Goal: Transaction & Acquisition: Obtain resource

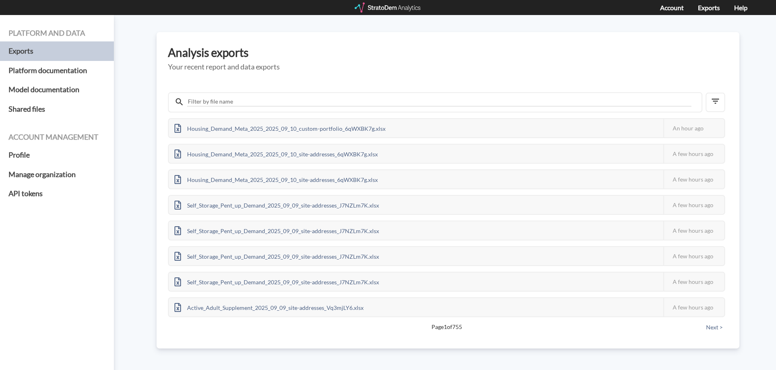
click at [372, 10] on div at bounding box center [387, 7] width 67 height 10
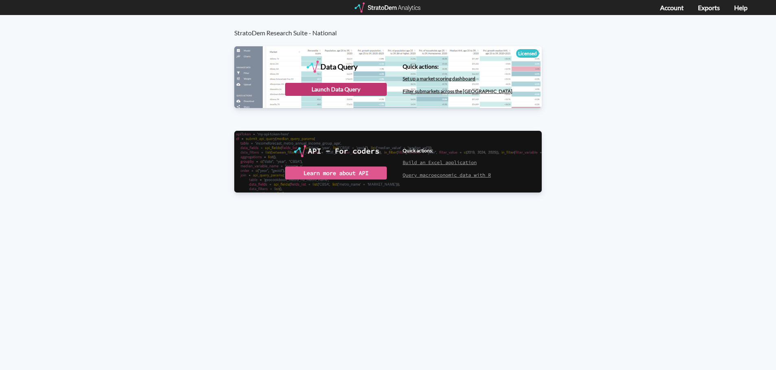
click at [326, 86] on div "Launch Data Query" at bounding box center [336, 89] width 102 height 13
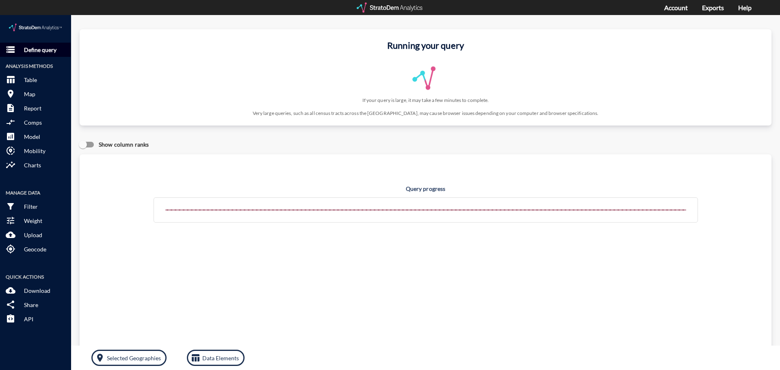
click p "Define query"
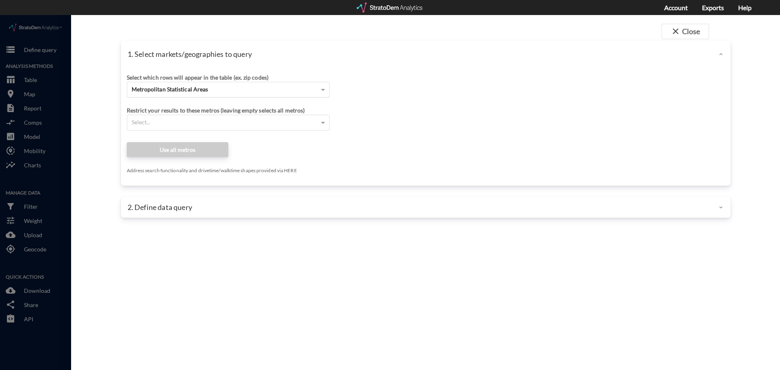
click div "Metropolitan Statistical Areas"
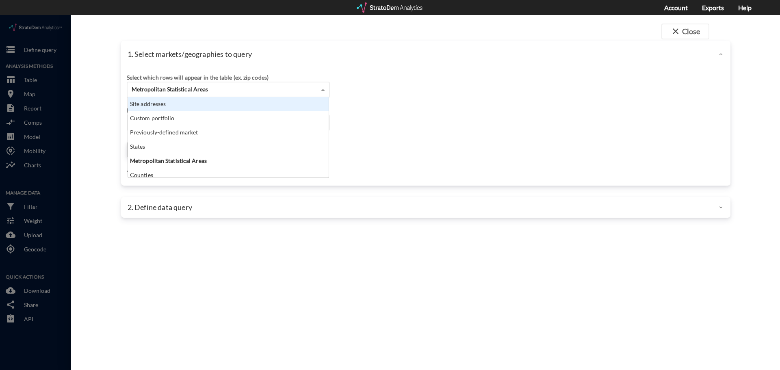
click div "Site addresses"
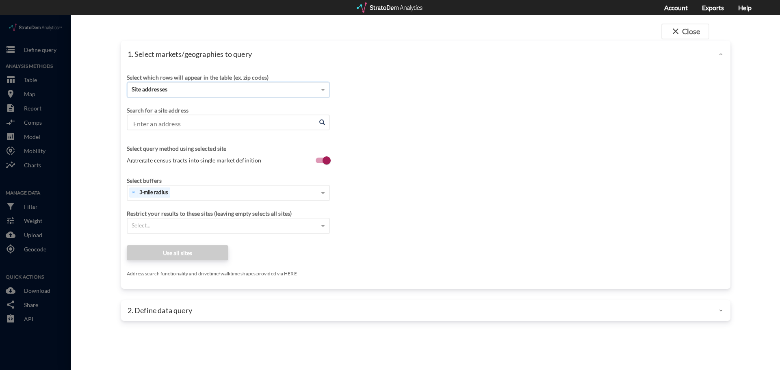
click input "Enter an address"
paste input "4800 Printers Way, Frisco, TX 75033"
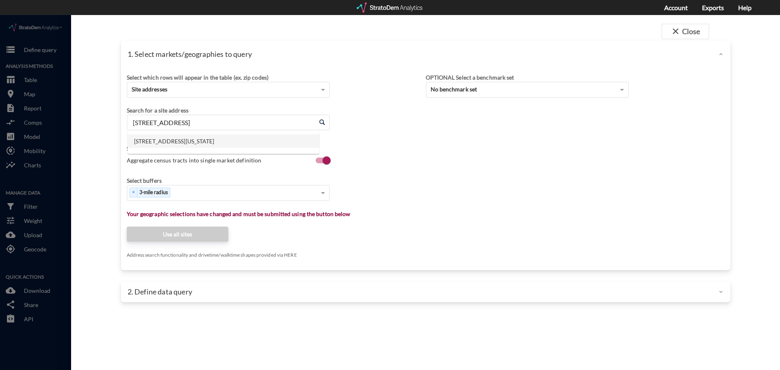
type input "4800 Printers Way, Frisco, TX 75033"
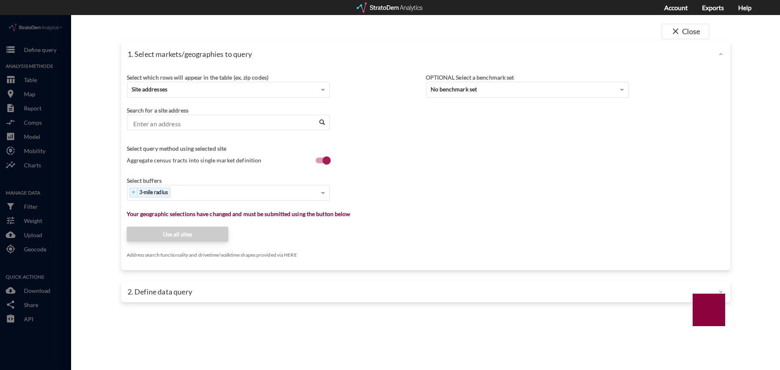
click input "Enter an address"
paste input "4800 Printers Way, Frisco, TX 75033"
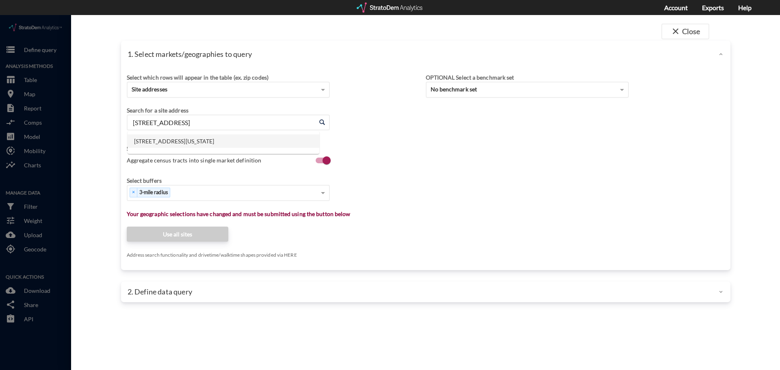
click li "4800 Printers Way, Frisco, Texas"
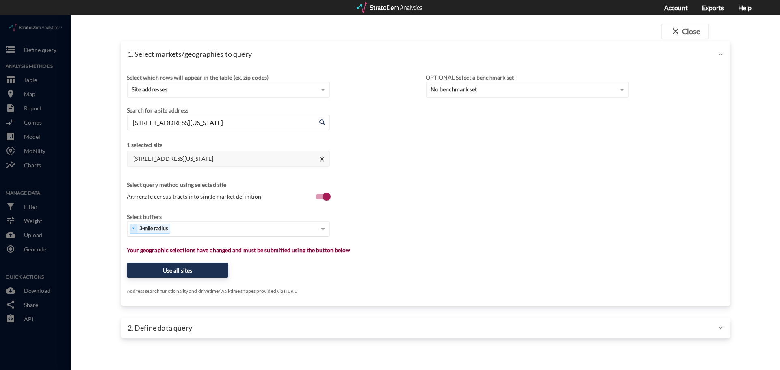
type input "4800 Printers Way, Frisco, Texas"
type input "1"
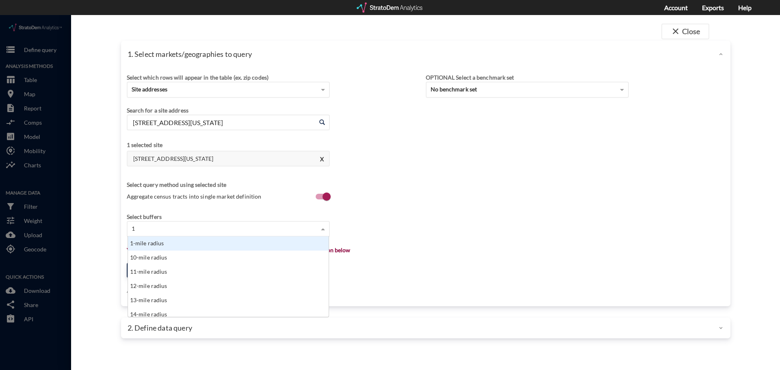
scroll to position [74, 196]
click div "1-mile radius"
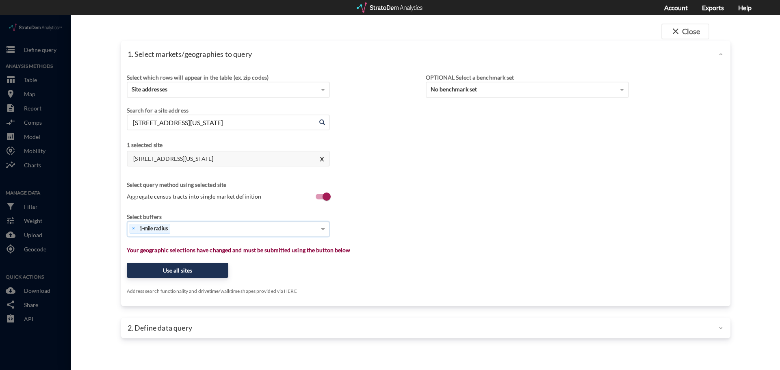
type input "3"
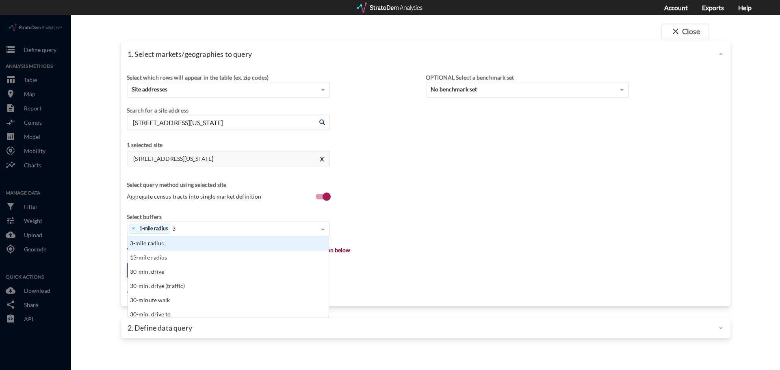
click div "3-mile radius"
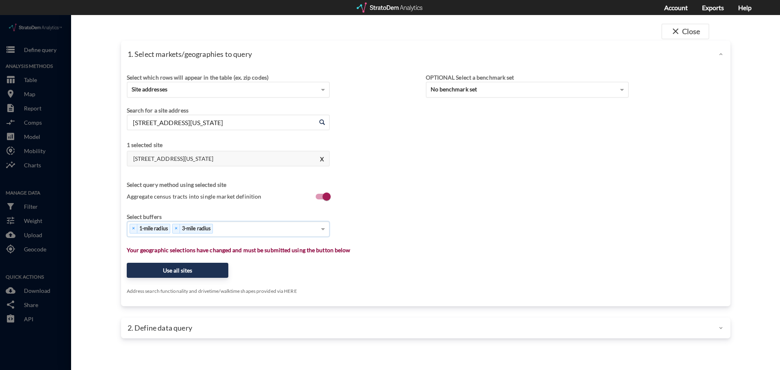
type input "5"
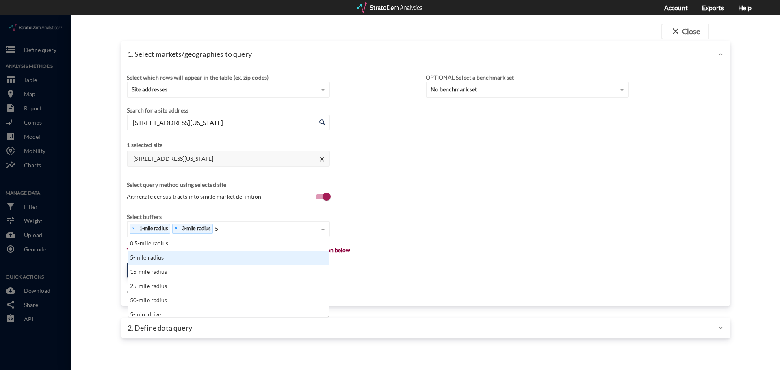
click div "5-mile radius"
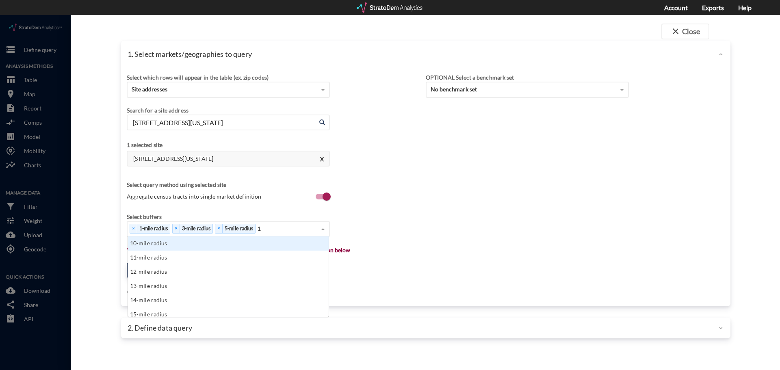
type input "10"
click div "10-mile radius"
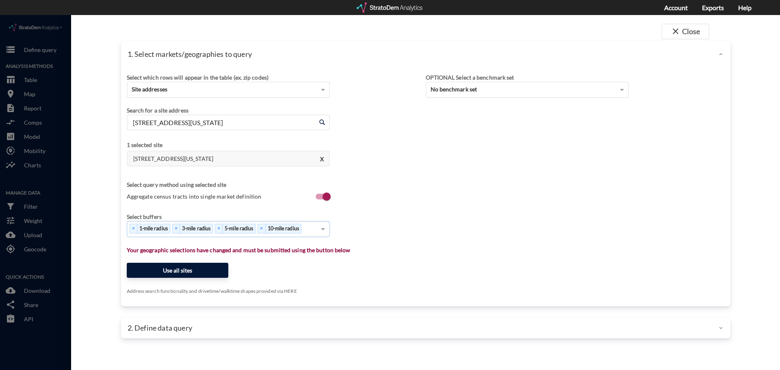
click button "Use all sites"
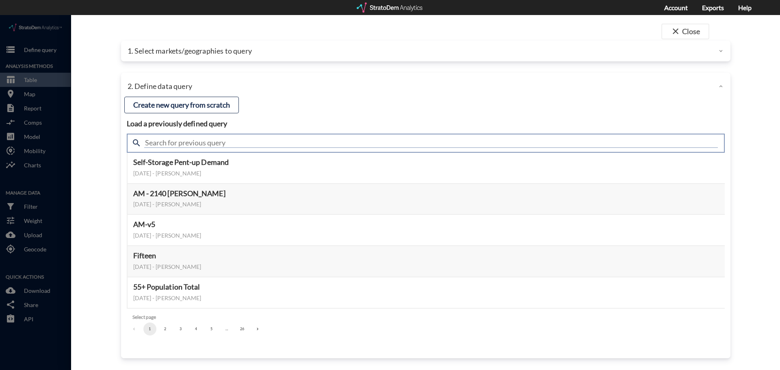
click input "text"
type input "SL Questions"
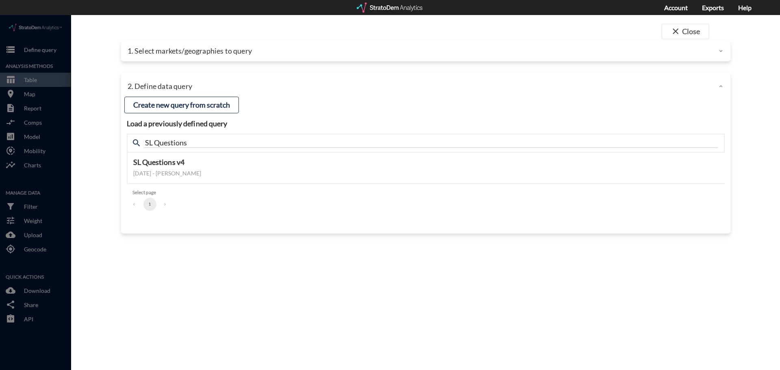
click div "close Close 1. Select markets/geographies to query Select which rows will appea…"
click button "Select this query"
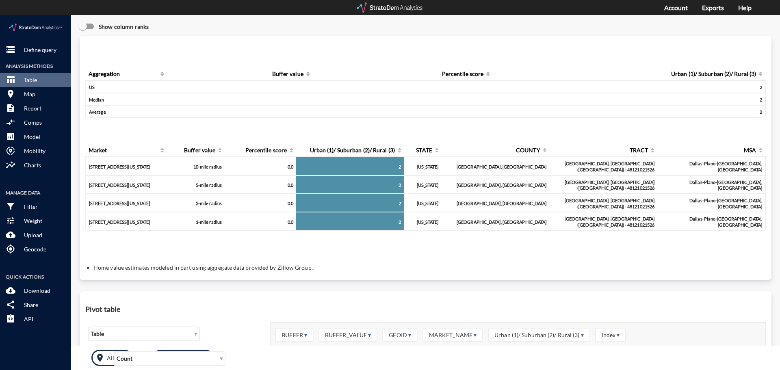
scroll to position [0, 0]
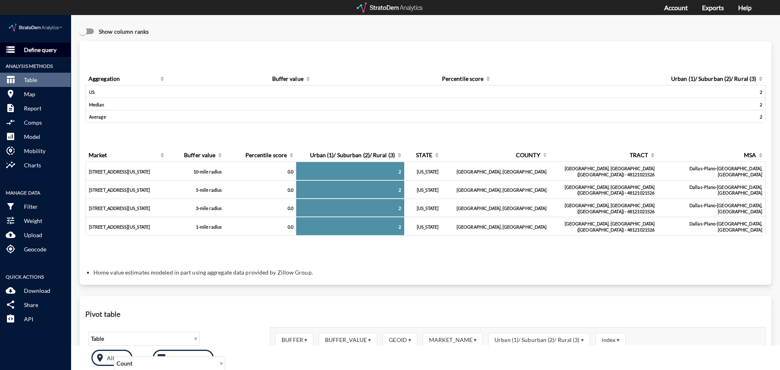
click p "Define query"
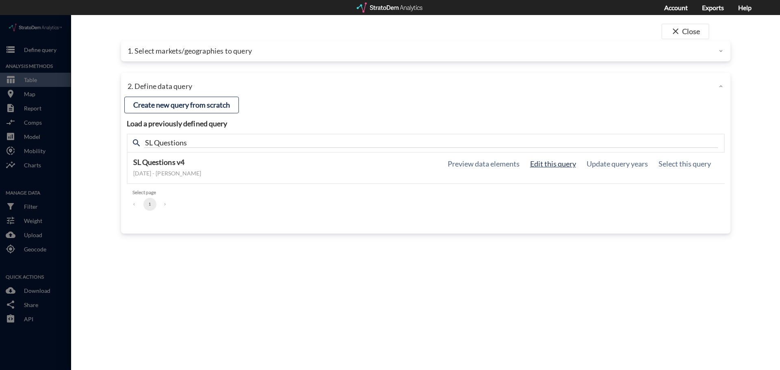
click button "Edit this query"
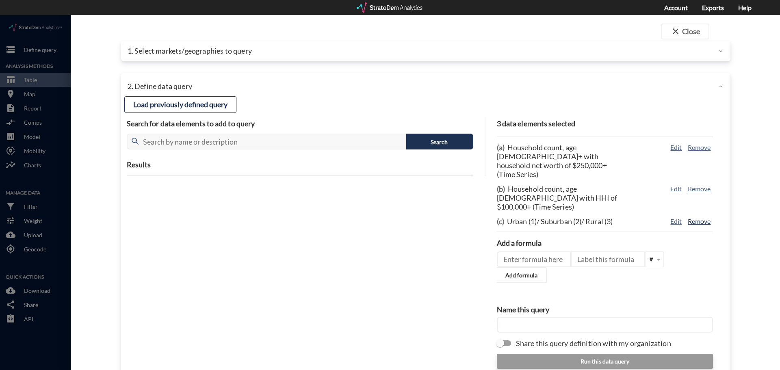
click button "Remove"
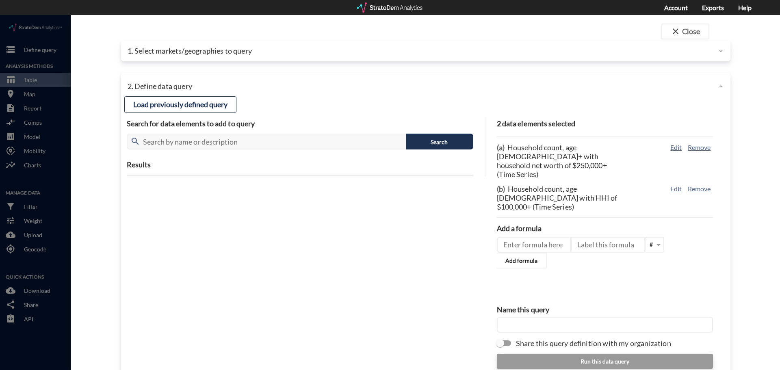
scroll to position [30, 0]
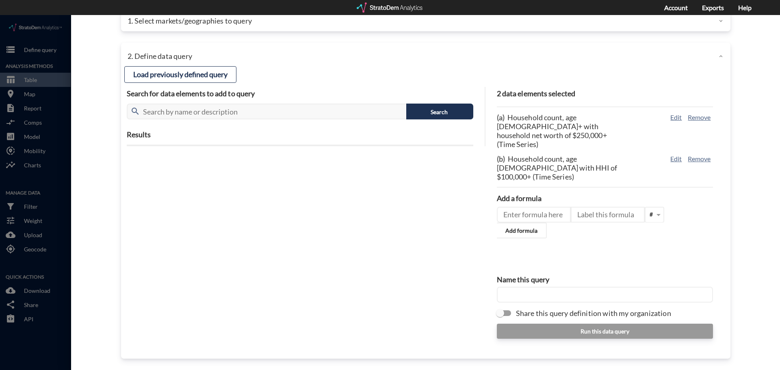
click input "text"
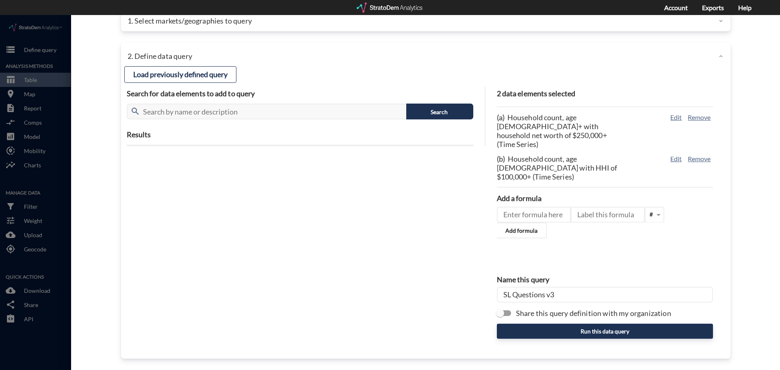
click input "SL Questions v3"
type input "SL Questions v5"
click input "Share this query definition with my organization"
checkbox input "true"
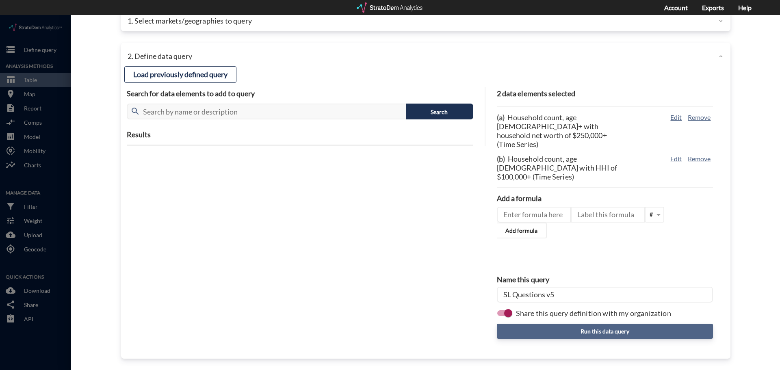
click button "Run this data query"
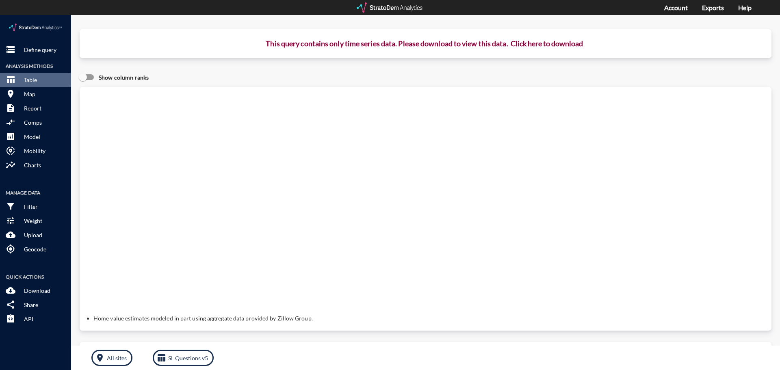
click button "Click here to download"
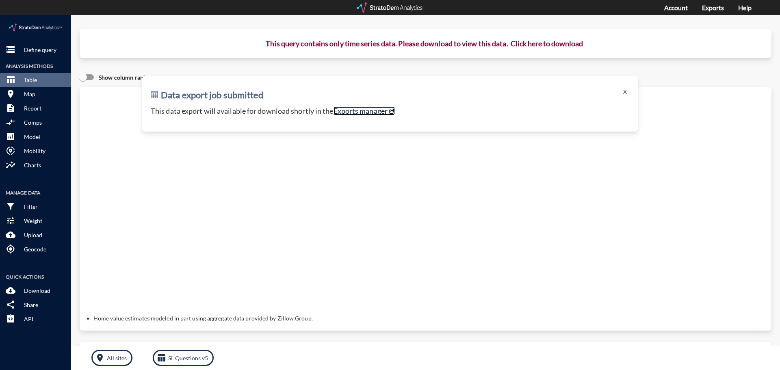
click link "Exports manager"
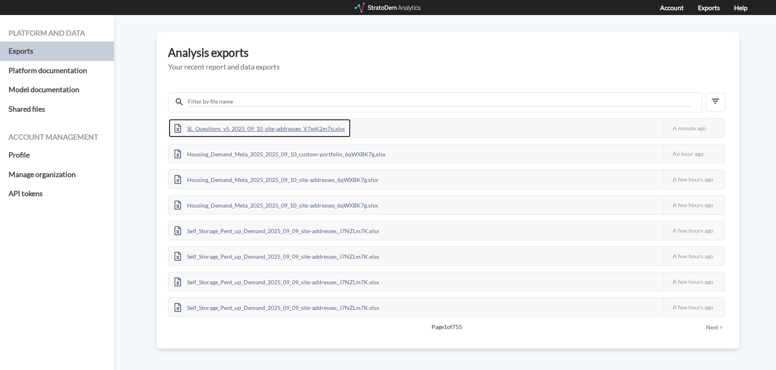
click at [220, 126] on div "SL_Questions_v5_2025_09_10_site-addresses_V7wK2m7o.xlsx" at bounding box center [260, 128] width 182 height 18
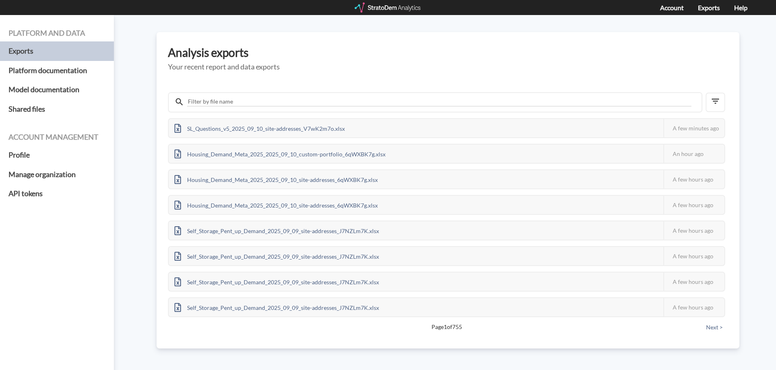
click at [389, 11] on div at bounding box center [387, 7] width 67 height 10
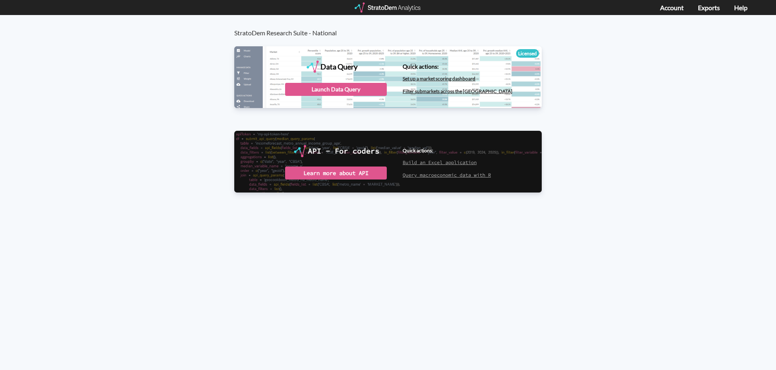
click at [315, 98] on div "Data Query" at bounding box center [387, 76] width 307 height 61
click at [319, 92] on div "Launch Data Query" at bounding box center [336, 89] width 102 height 13
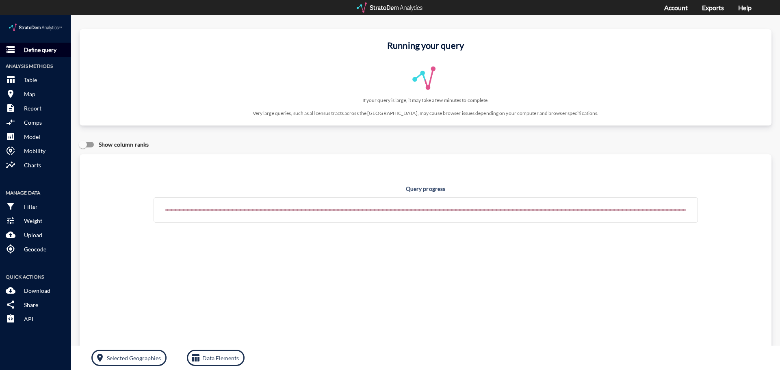
click button "storage Define query"
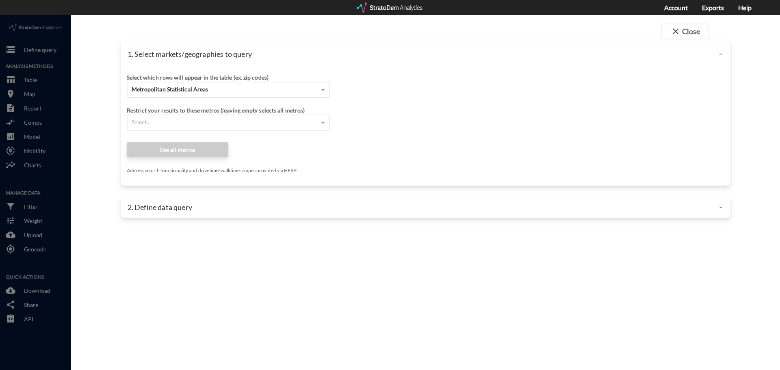
click div "Metropolitan Statistical Areas"
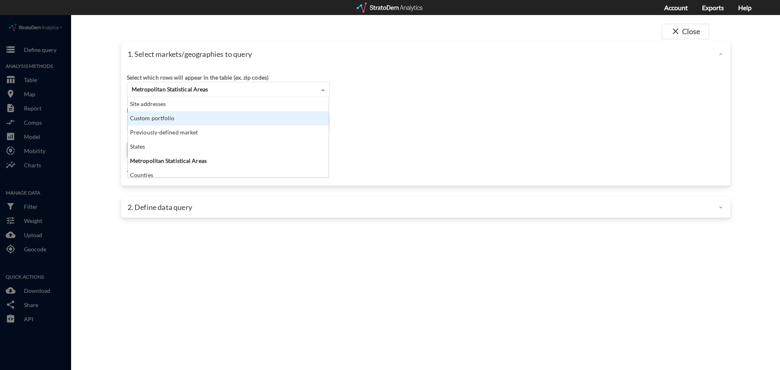
click div "Custom portfolio"
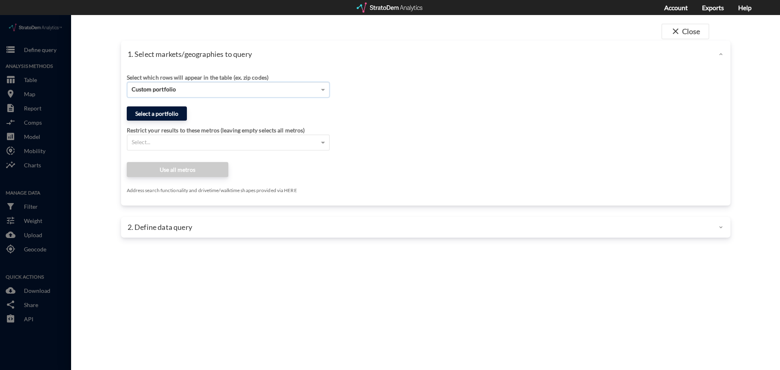
click button "Select a portfolio"
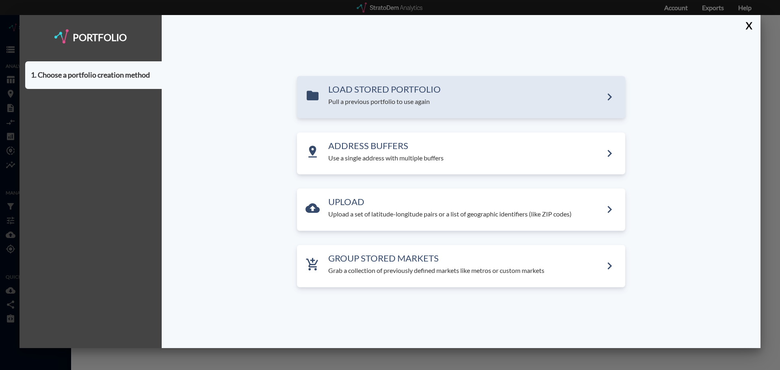
click at [348, 92] on h3 "LOAD STORED PORTFOLIO" at bounding box center [465, 90] width 274 height 10
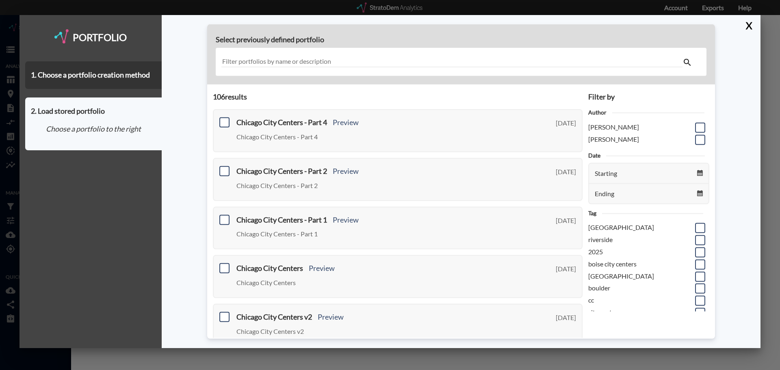
click at [320, 64] on input "text" at bounding box center [452, 62] width 461 height 11
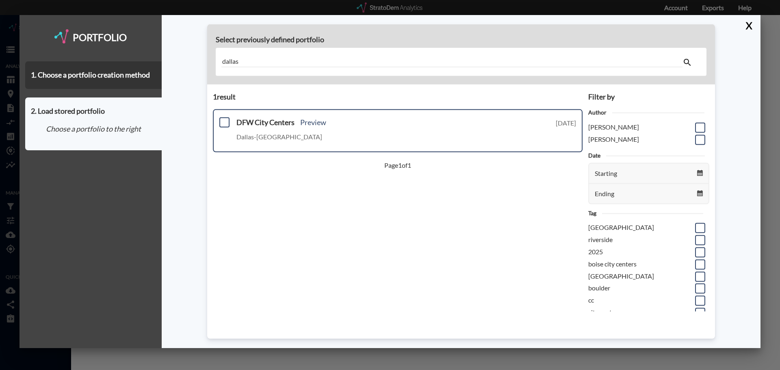
type input "dallas"
click at [284, 122] on h3 "DFW City Centers Preview" at bounding box center [376, 123] width 279 height 8
click at [227, 121] on span at bounding box center [224, 122] width 10 height 10
click at [224, 119] on input "checkbox" at bounding box center [224, 119] width 0 height 0
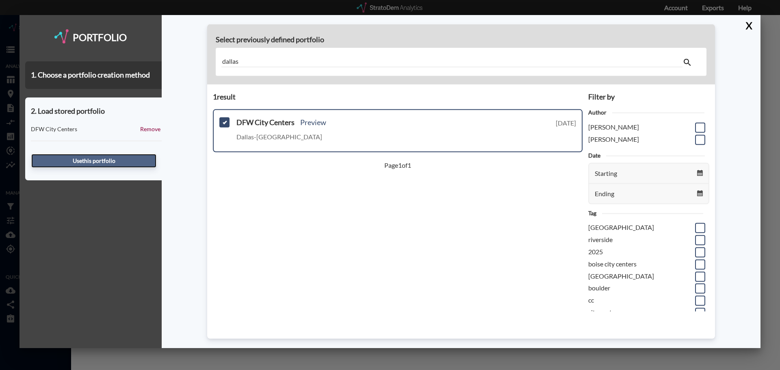
click at [80, 160] on button "Use this portfolio" at bounding box center [93, 161] width 125 height 14
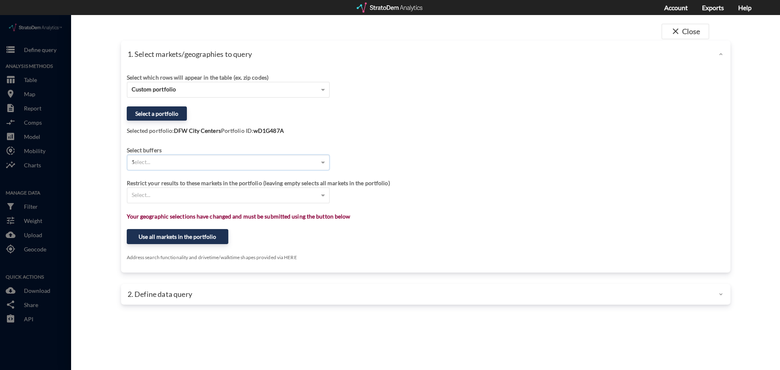
type input "10"
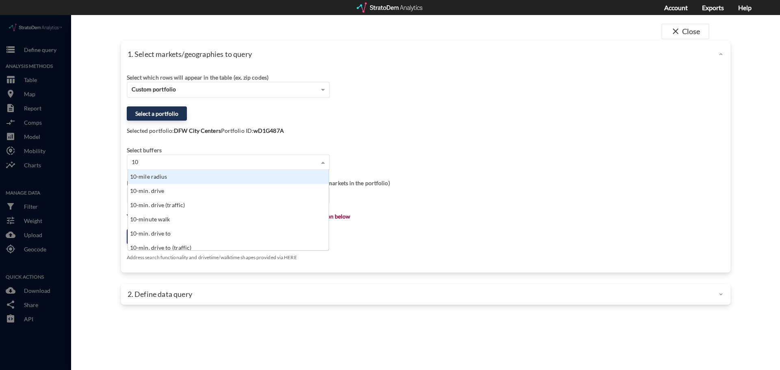
scroll to position [74, 196]
click div "10-mile radius"
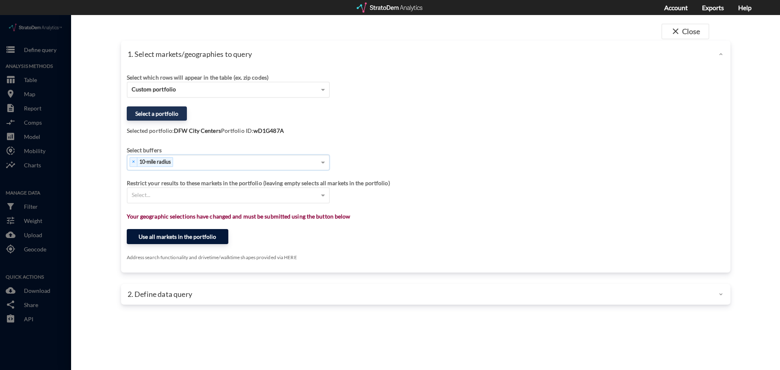
click button "Use all markets in the portfolio"
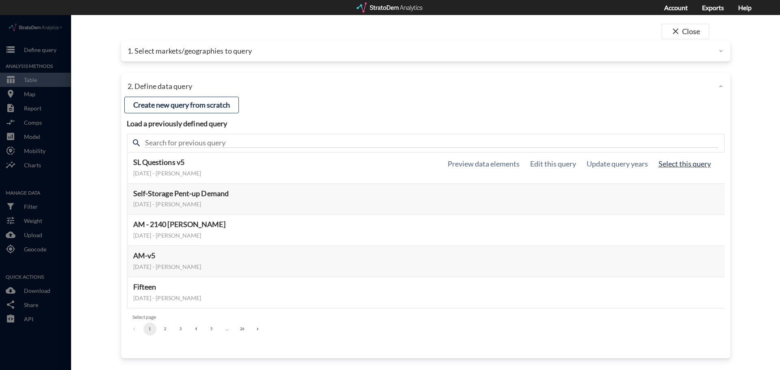
click button "Select this query"
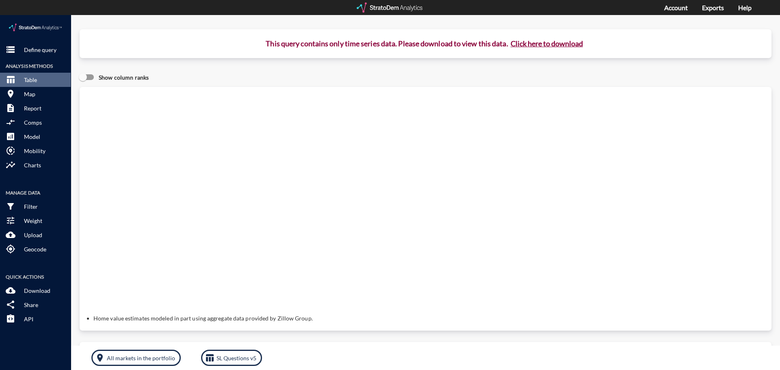
click button "Click here to download"
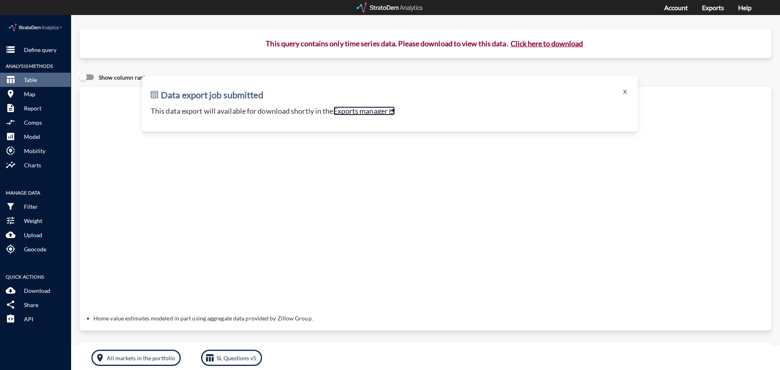
click link "Exports manager"
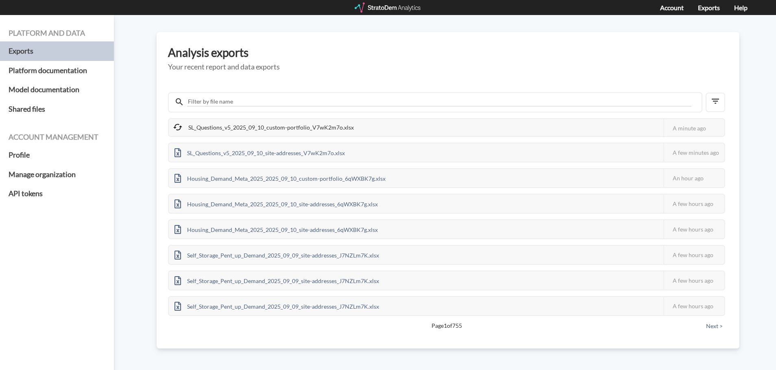
click at [128, 103] on div "Platform and data Exports Platform documentation Model documentation Shared fil…" at bounding box center [388, 192] width 776 height 355
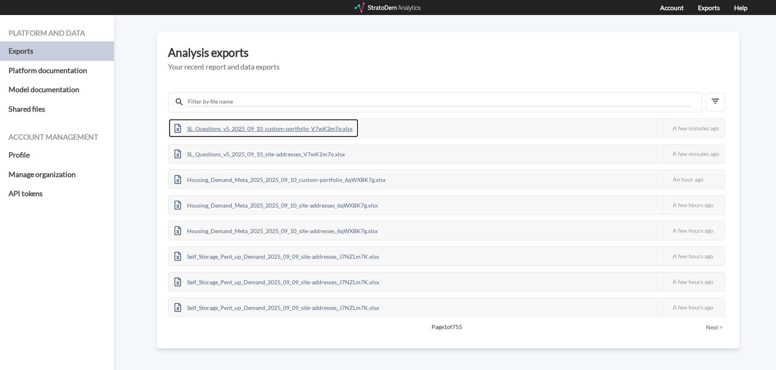
click at [254, 131] on div "SL_Questions_v5_2025_09_10_custom-portfolio_V7wK2m7o.xlsx" at bounding box center [263, 128] width 189 height 18
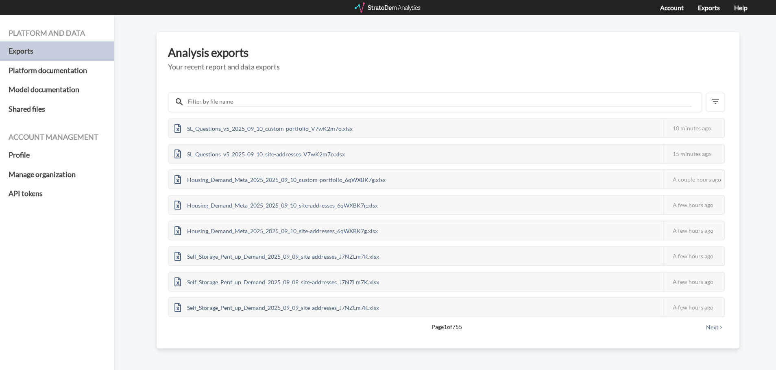
click at [384, 11] on div at bounding box center [387, 7] width 67 height 10
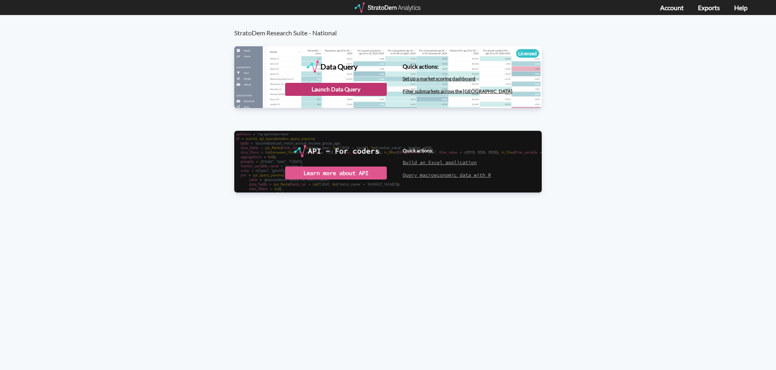
click at [329, 90] on div "Launch Data Query" at bounding box center [336, 89] width 102 height 13
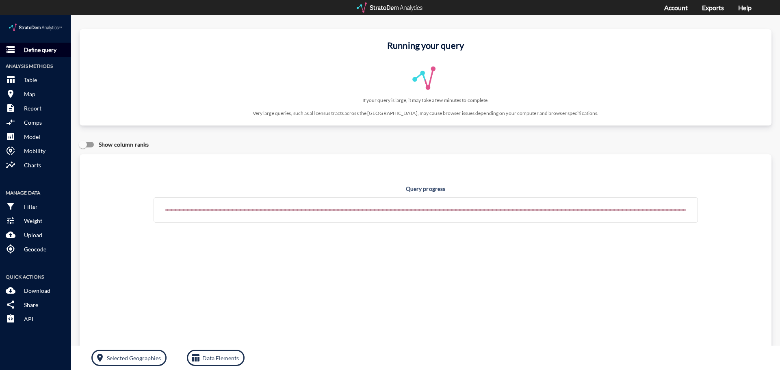
click p "Define query"
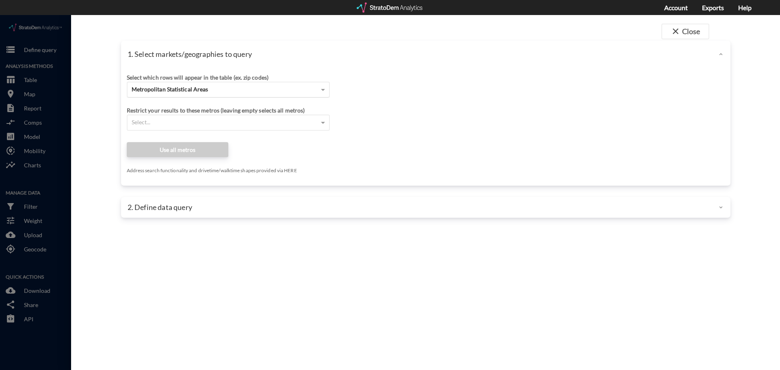
click div "Metropolitan Statistical Areas"
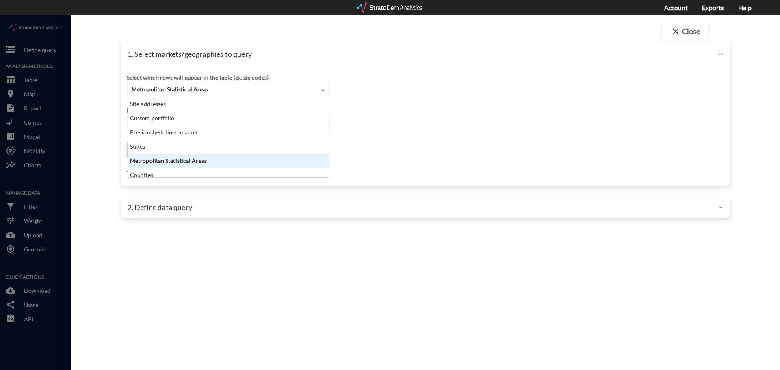
click div "Site addresses"
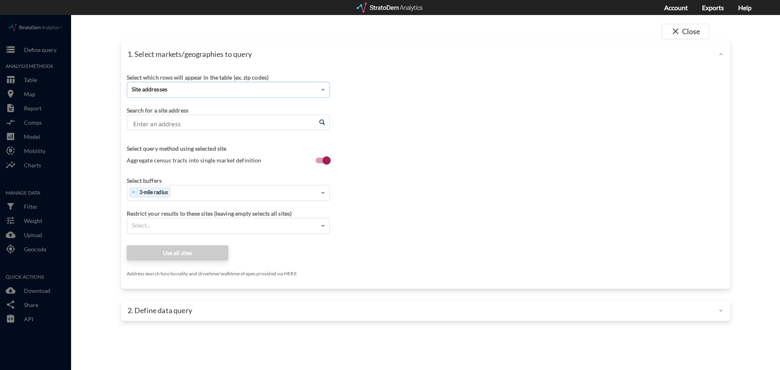
click input "Enter an address"
paste input "[STREET_ADDRESS]"
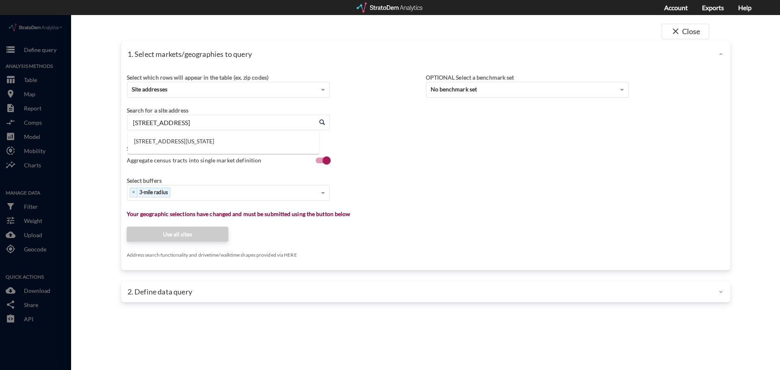
click input "[STREET_ADDRESS]"
click li "[STREET_ADDRESS][US_STATE]"
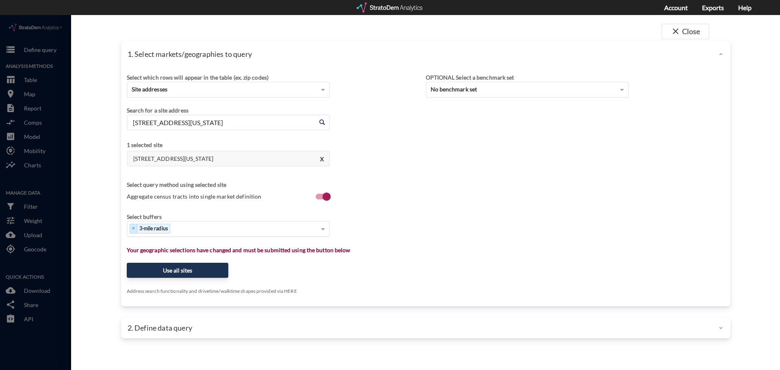
type input "[STREET_ADDRESS][US_STATE]"
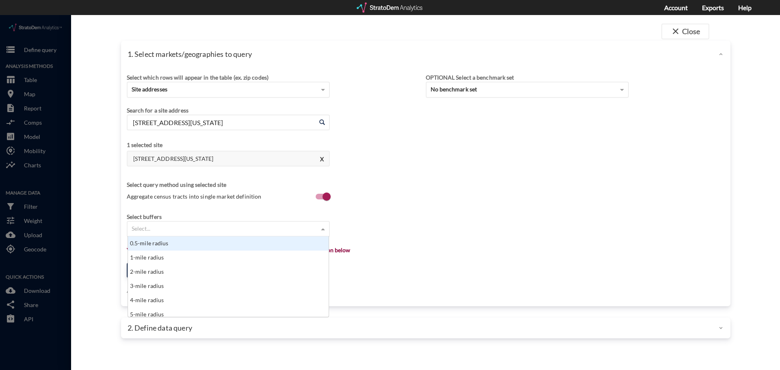
click div "Select..."
type input "10"
click div "10-mile radius"
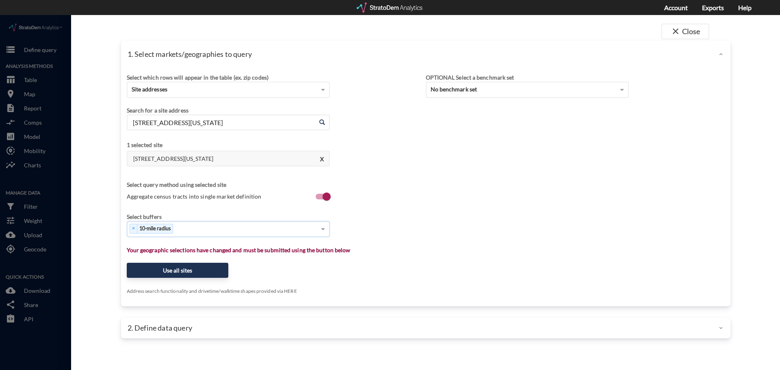
type input "7"
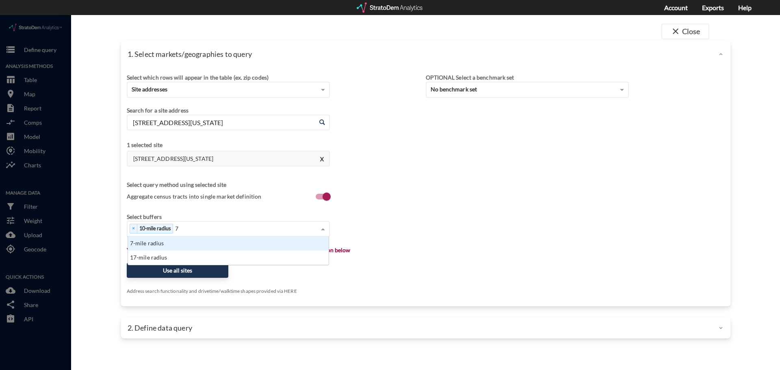
scroll to position [22, 196]
click div "7-mile radius"
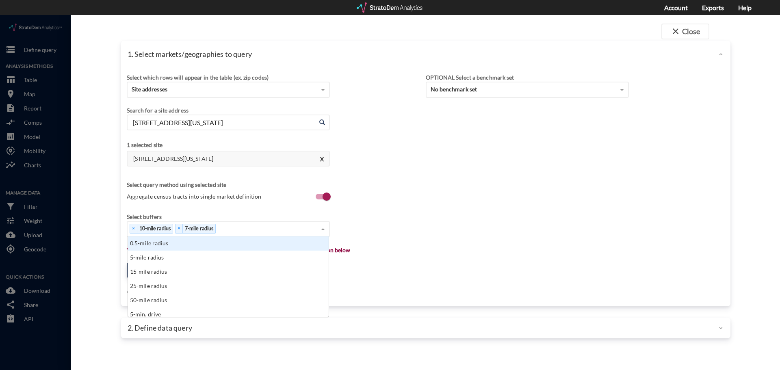
type input "5"
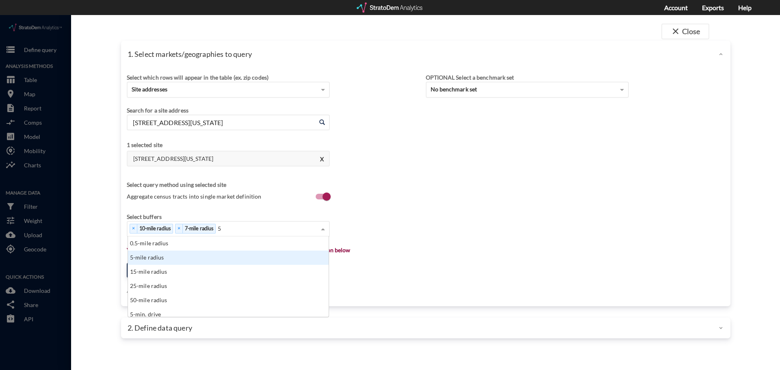
click div "5-mile radius"
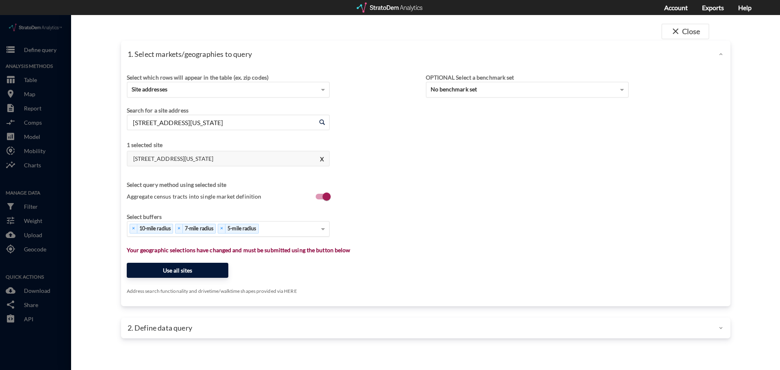
click button "Use all sites"
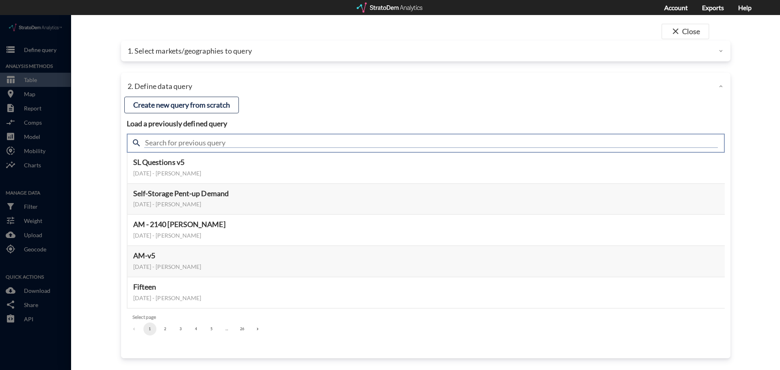
click input "text"
type input "senior"
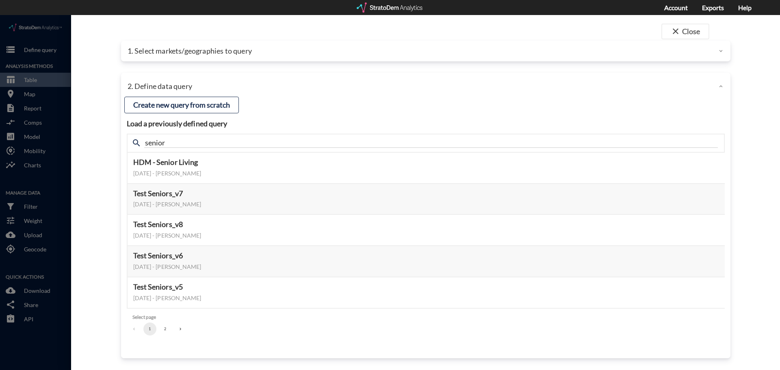
click div "close Close 1. Select markets/geographies to query Select which rows will appea…"
click button "Preview data elements"
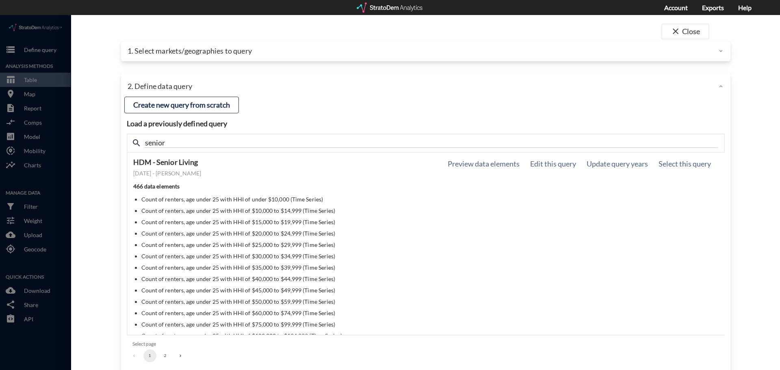
click div "HDM - Senior Living May 29, 2025 - Lucas Wratschko Preview data elements Edit t…"
click button "Preview data elements"
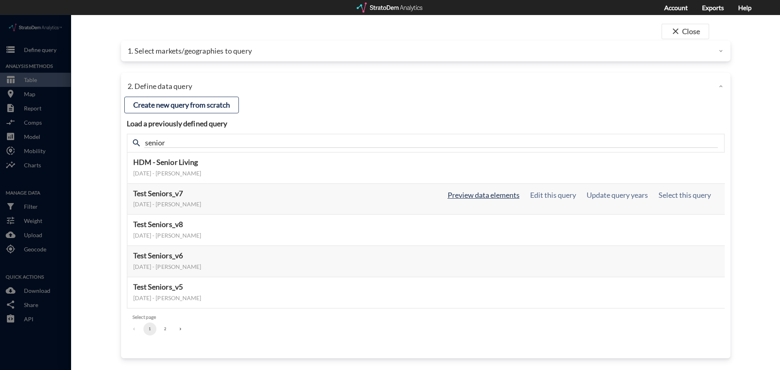
click button "Preview data elements"
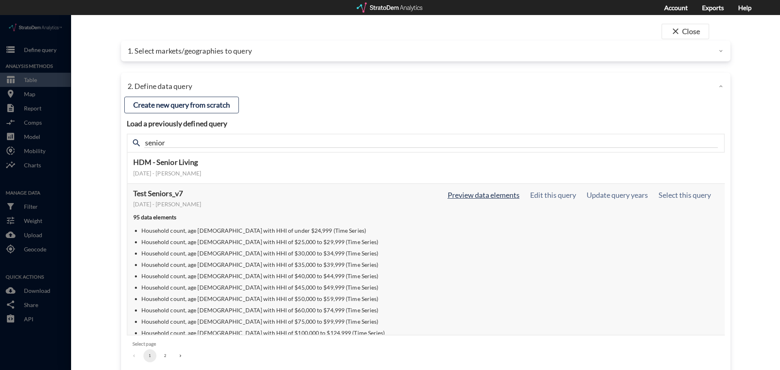
click button "Preview data elements"
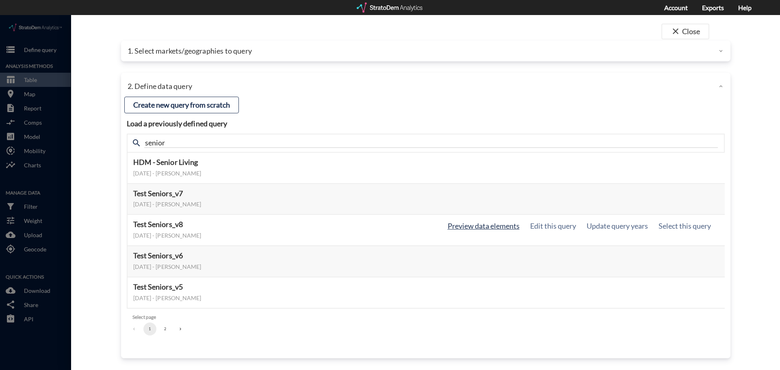
click button "Preview data elements"
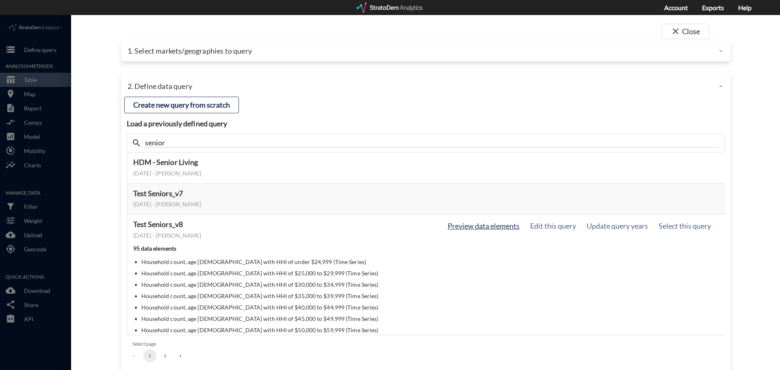
click button "Preview data elements"
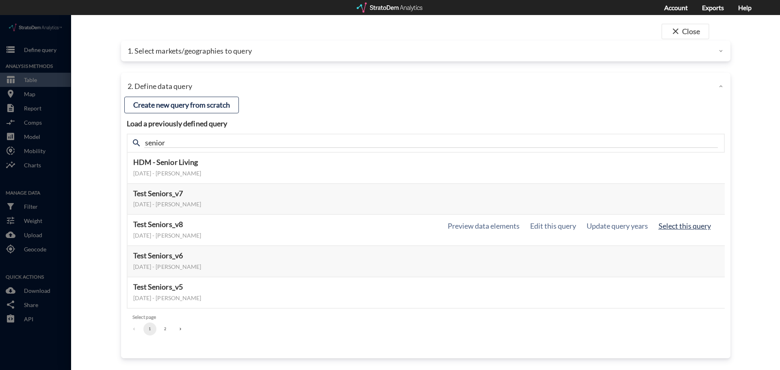
click button "Select this query"
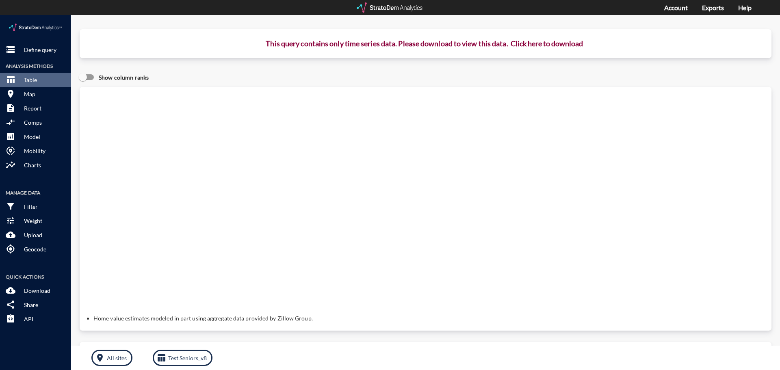
click button "Click here to download"
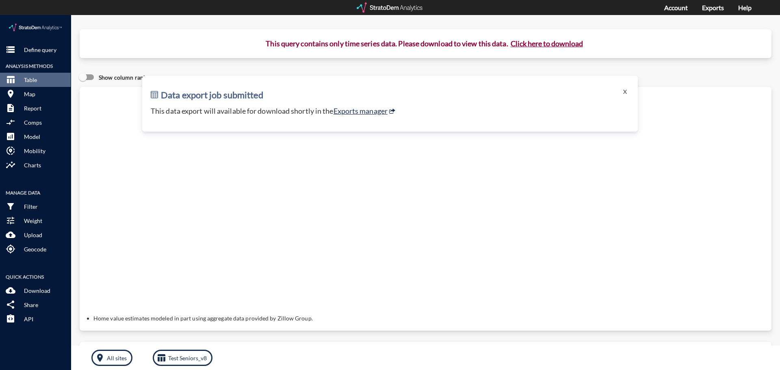
click p "This data export will available for download shortly in the Exports manager"
click link "Exports manager"
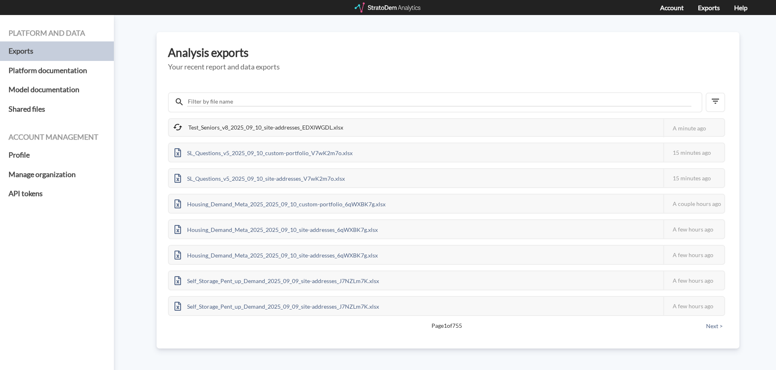
click at [132, 115] on div "Platform and data Exports Platform documentation Model documentation Shared fil…" at bounding box center [388, 192] width 776 height 355
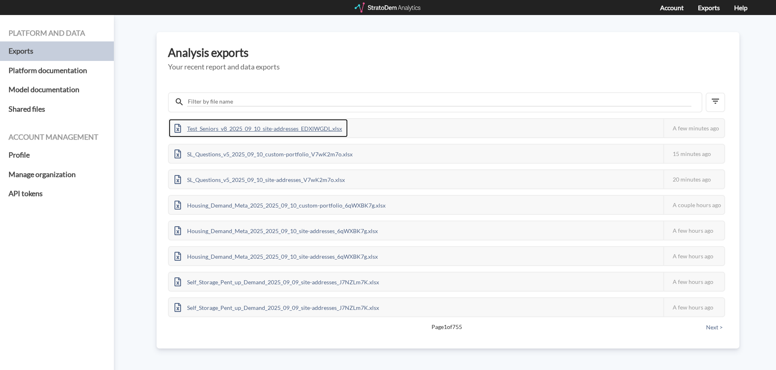
click at [245, 135] on div "Test_Seniors_v8_2025_09_10_site-addresses_EDXlWGDL.xlsx" at bounding box center [258, 128] width 179 height 18
